Goal: Information Seeking & Learning: Find specific fact

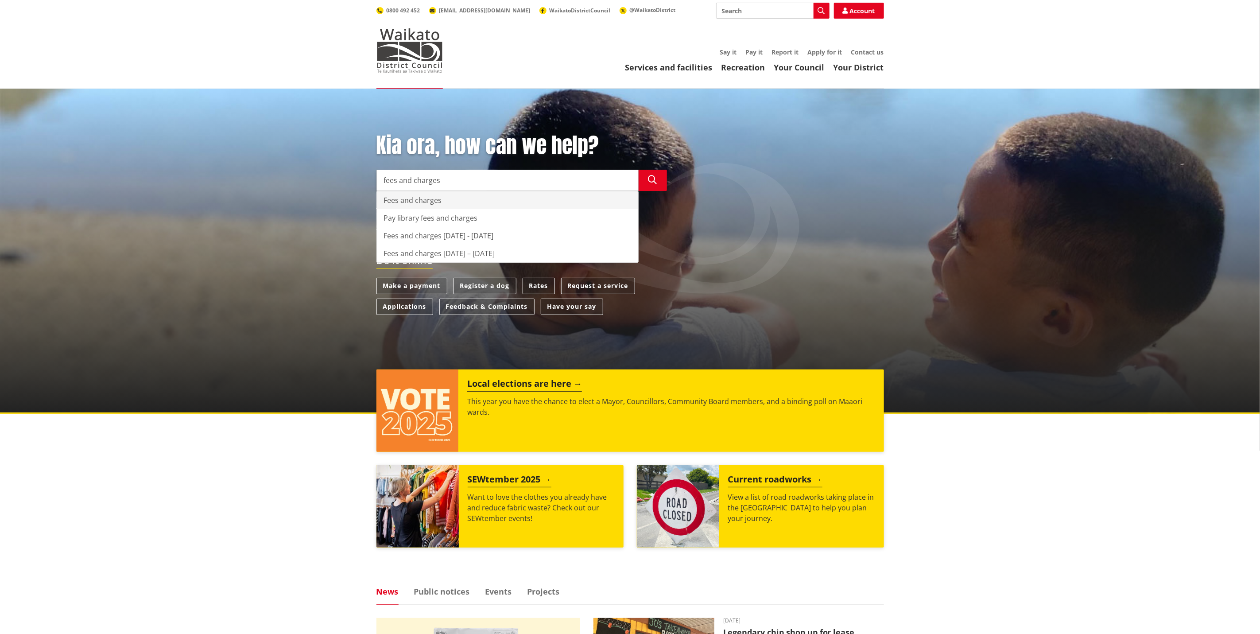
click at [424, 198] on div "Fees and charges" at bounding box center [507, 200] width 261 height 18
type input "Fees and charges"
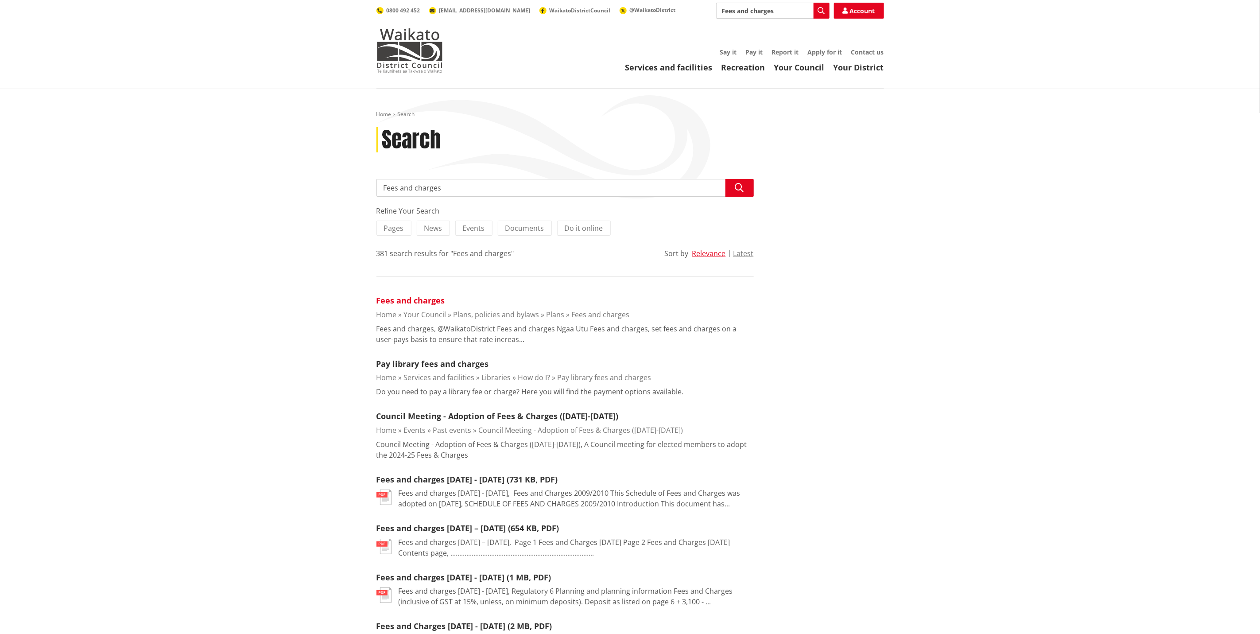
click at [410, 299] on link "Fees and charges" at bounding box center [410, 300] width 69 height 11
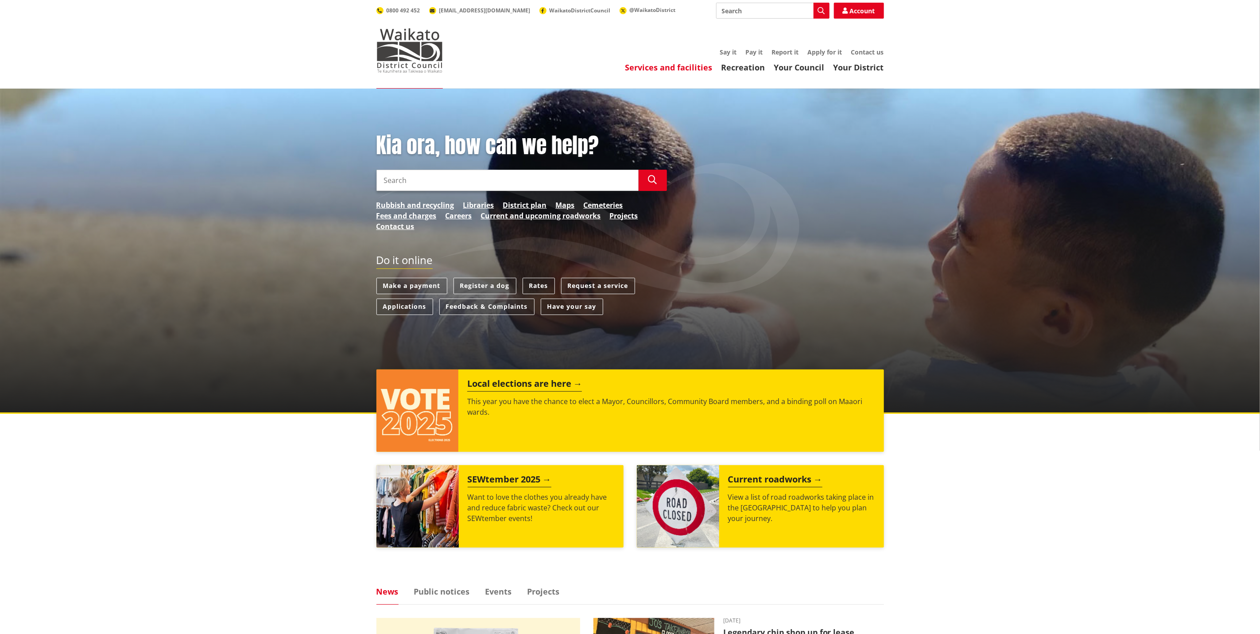
click at [672, 64] on link "Services and facilities" at bounding box center [668, 67] width 87 height 11
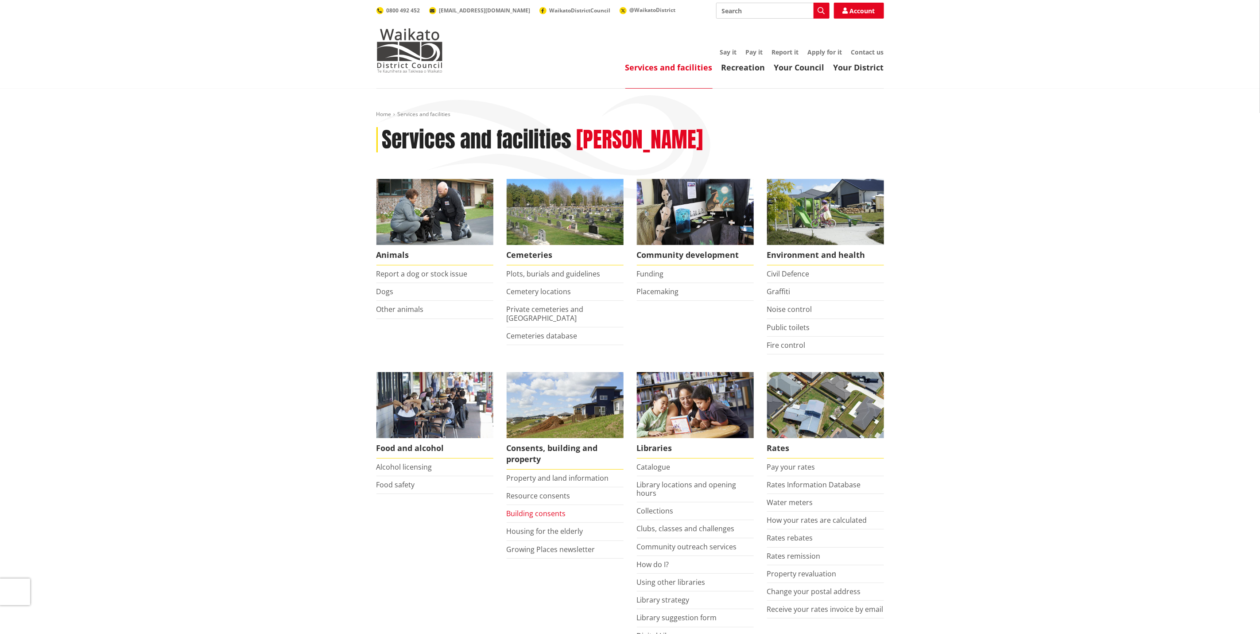
click at [554, 514] on link "Building consents" at bounding box center [536, 513] width 59 height 10
